Goal: Transaction & Acquisition: Purchase product/service

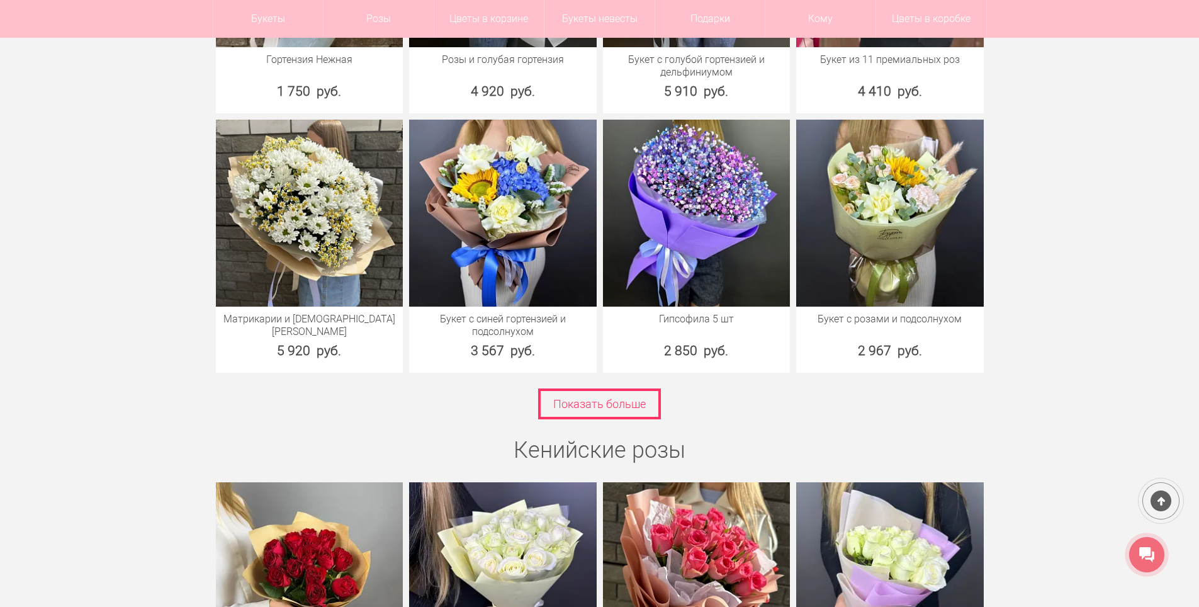
scroll to position [3462, 0]
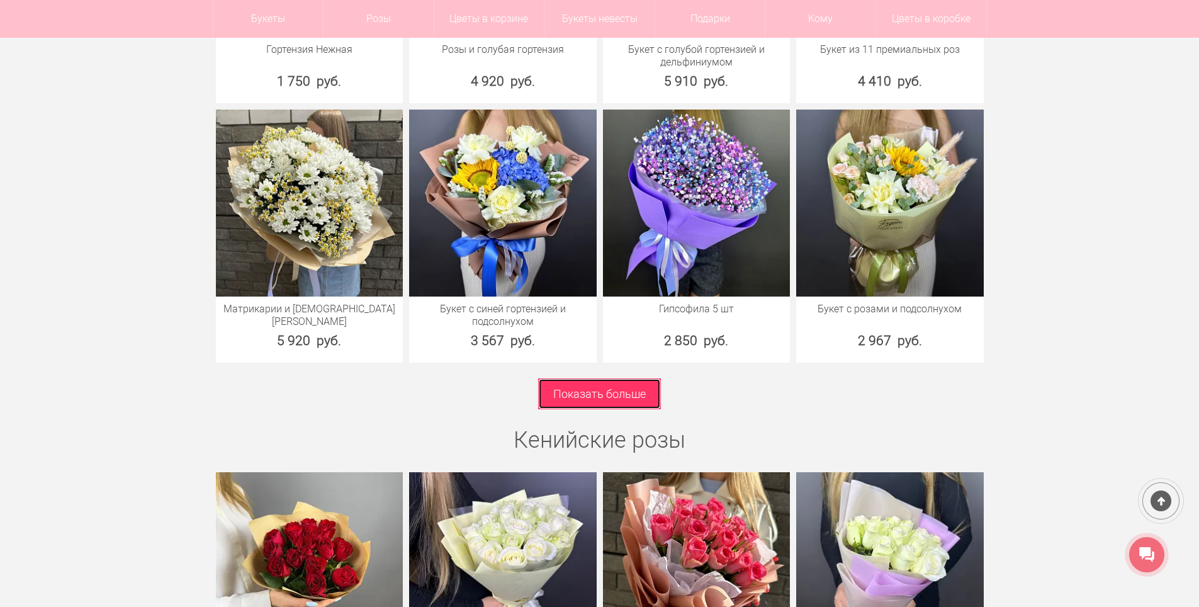
click at [589, 386] on link "Показать больше" at bounding box center [599, 393] width 123 height 31
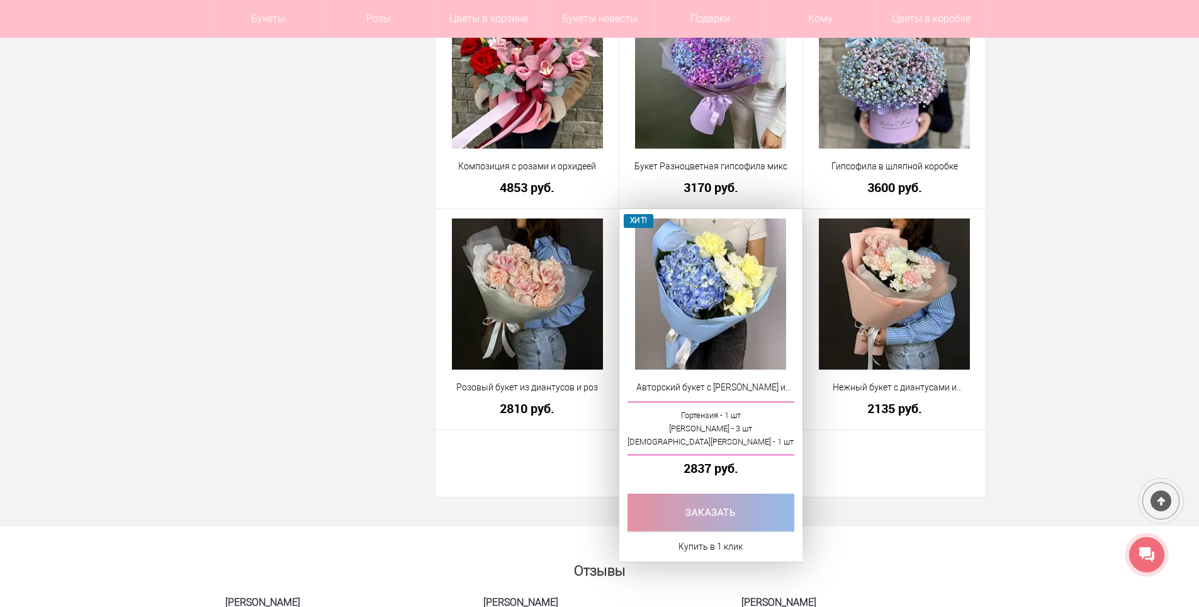
scroll to position [3336, 0]
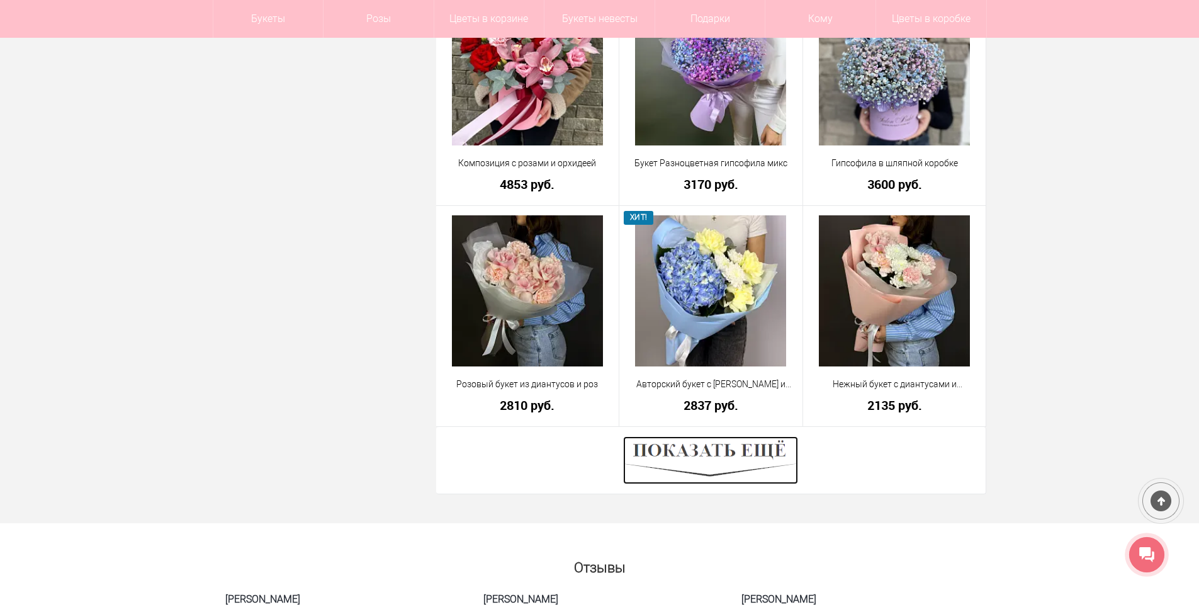
click at [726, 465] on img at bounding box center [710, 460] width 175 height 48
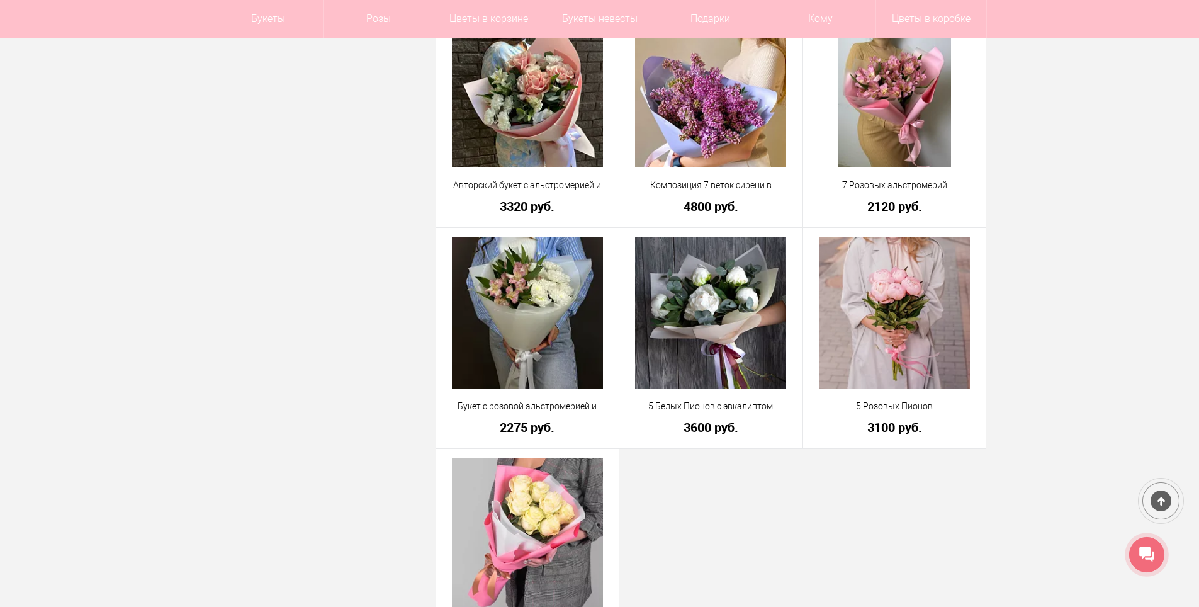
scroll to position [4658, 0]
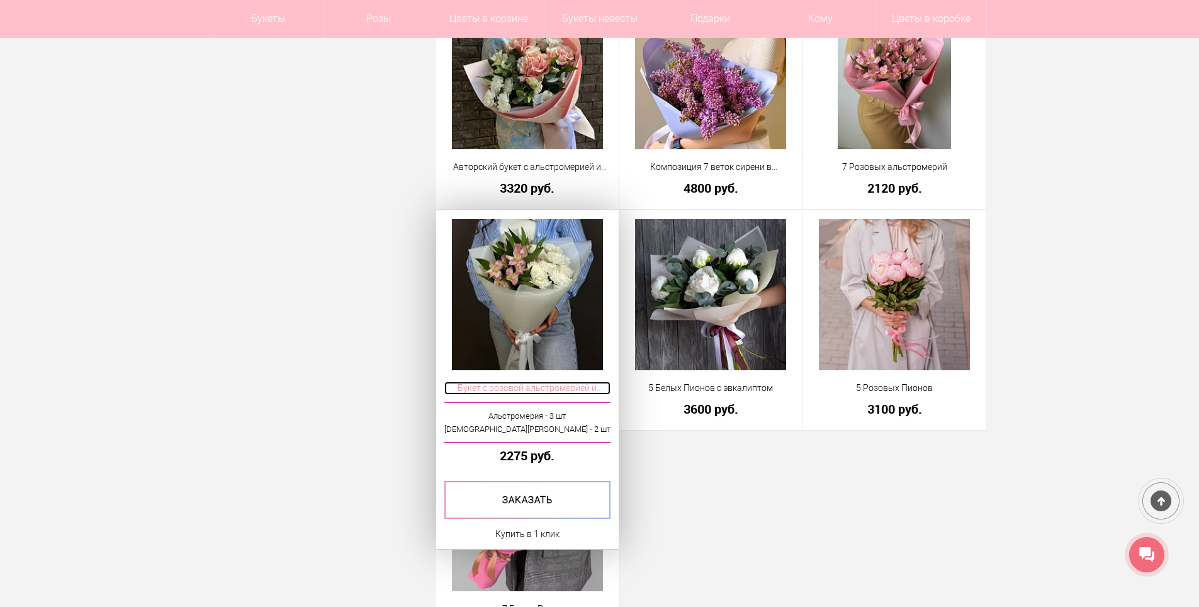
click at [550, 384] on span "Букет с розовой альстромерией и кустовой хризантемой" at bounding box center [527, 387] width 167 height 13
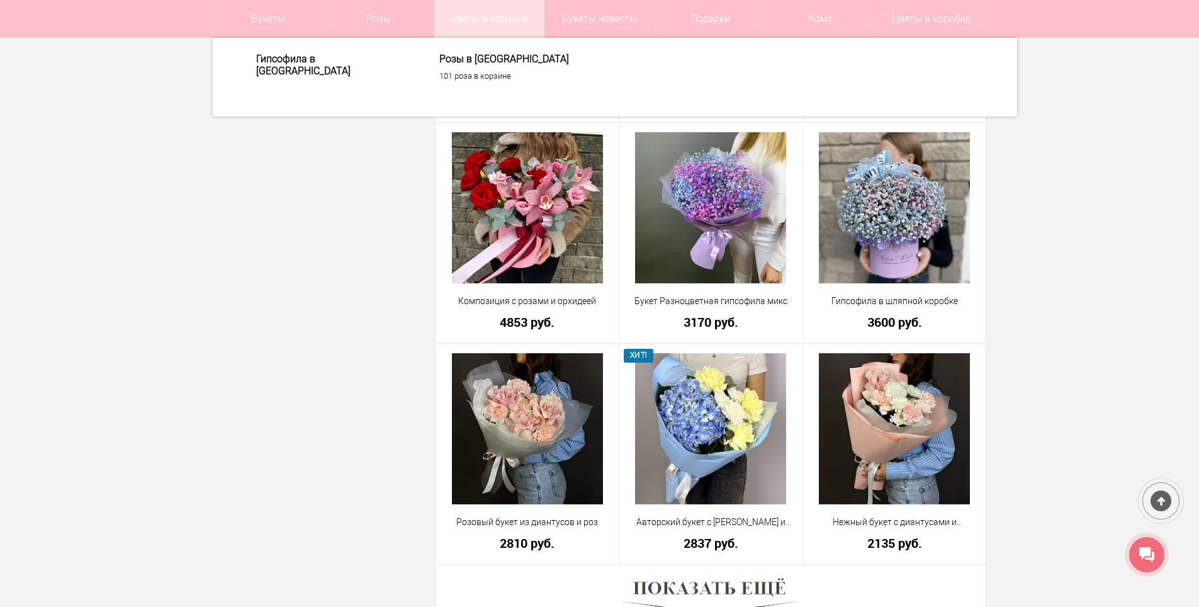
scroll to position [3135, 0]
